Goal: Contribute content: Contribute content

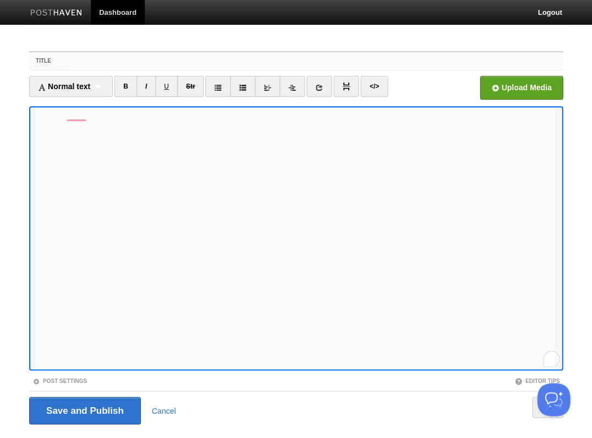
click at [111, 65] on input "Title" at bounding box center [318, 61] width 489 height 18
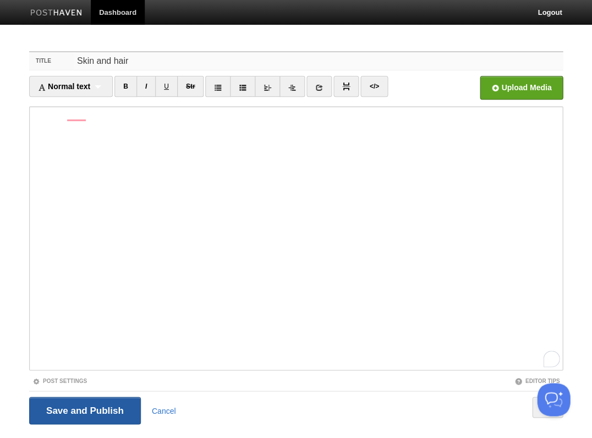
type input "Skin and hair"
click at [106, 408] on input "Save and Publish" at bounding box center [85, 411] width 112 height 28
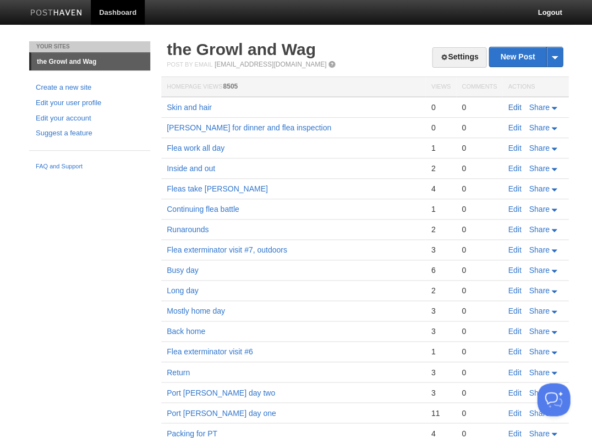
click at [515, 106] on link "Edit" at bounding box center [514, 107] width 13 height 9
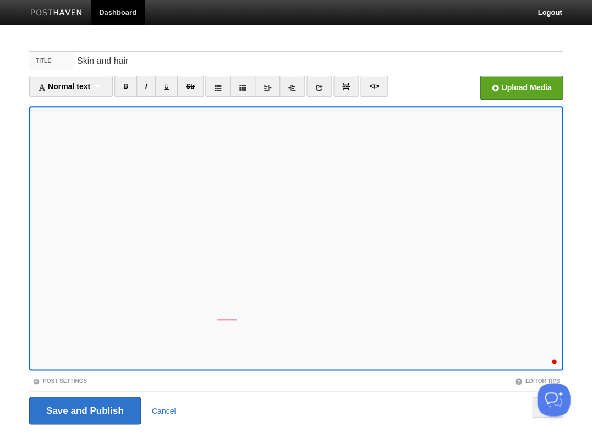
scroll to position [26, 0]
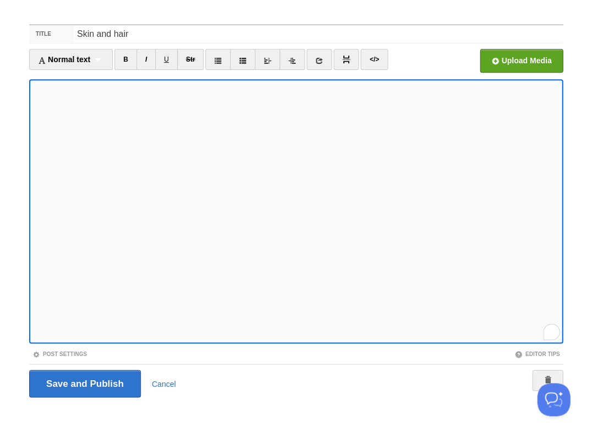
scroll to position [156, 0]
click at [84, 382] on input "Save and Publish" at bounding box center [85, 384] width 112 height 28
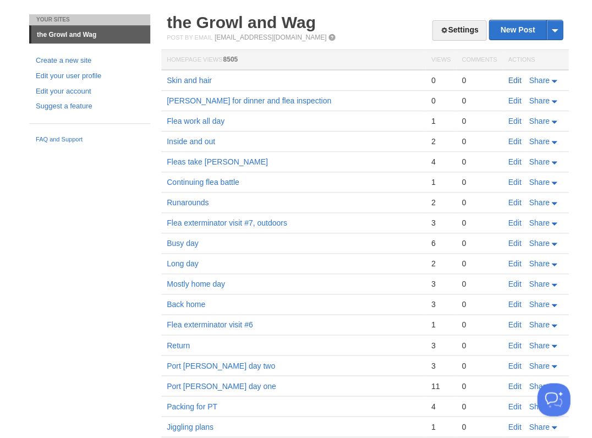
click at [517, 79] on link "Edit" at bounding box center [514, 80] width 13 height 9
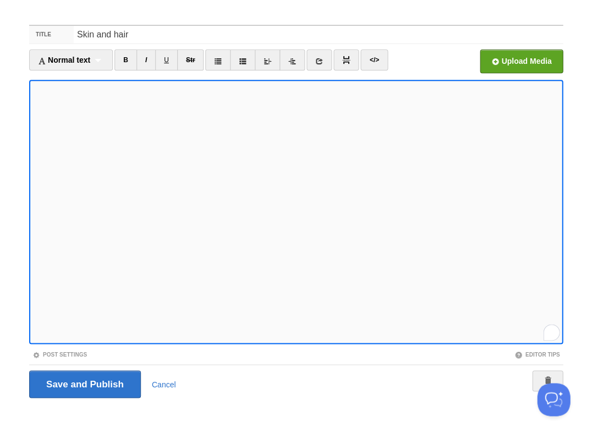
scroll to position [156, 0]
click at [84, 382] on input "Save and Publish" at bounding box center [85, 384] width 112 height 28
